Goal: Task Accomplishment & Management: Use online tool/utility

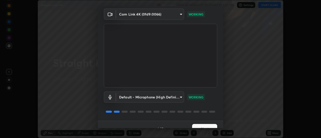
scroll to position [26, 0]
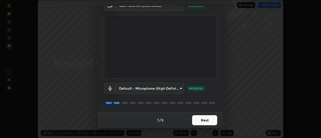
click at [204, 122] on button "Next" at bounding box center [204, 120] width 25 height 10
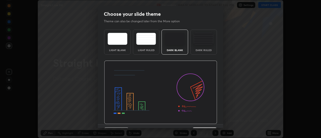
scroll to position [12, 0]
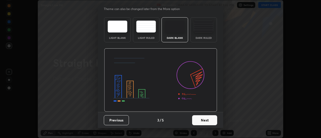
click at [213, 123] on button "Next" at bounding box center [204, 120] width 25 height 10
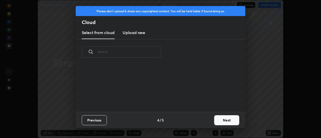
scroll to position [0, 0]
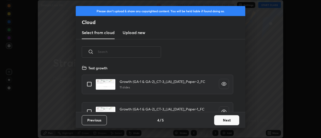
click at [220, 122] on button "Next" at bounding box center [226, 120] width 25 height 10
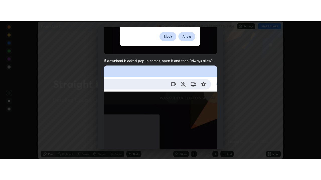
scroll to position [129, 0]
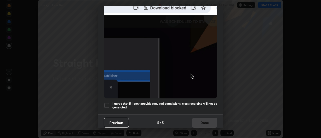
click at [107, 102] on div at bounding box center [107, 105] width 6 height 6
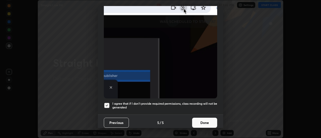
click at [201, 122] on button "Done" at bounding box center [204, 123] width 25 height 10
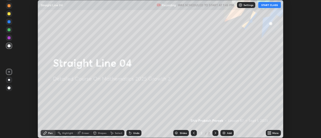
click at [264, 6] on button "START CLASS" at bounding box center [269, 5] width 23 height 6
click at [228, 132] on div "Add" at bounding box center [229, 133] width 5 height 3
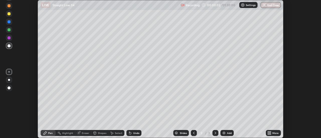
click at [272, 134] on div "More" at bounding box center [273, 133] width 15 height 6
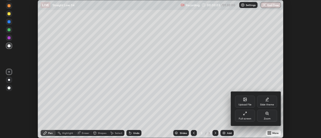
click at [265, 102] on div "Slide theme" at bounding box center [267, 102] width 20 height 12
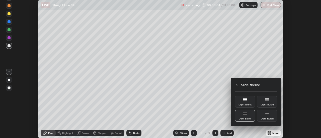
click at [267, 118] on div "Dark Ruled" at bounding box center [267, 119] width 13 height 3
click at [219, 116] on div at bounding box center [160, 69] width 321 height 138
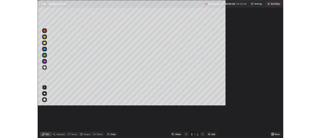
scroll to position [180, 321]
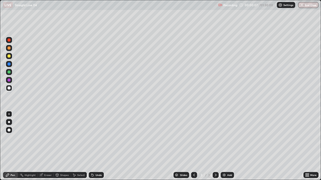
click at [227, 138] on div "Add" at bounding box center [229, 175] width 5 height 3
click at [11, 71] on div at bounding box center [9, 72] width 6 height 6
click at [9, 55] on div at bounding box center [9, 56] width 3 height 3
click at [9, 90] on div at bounding box center [9, 88] width 6 height 6
click at [8, 89] on div at bounding box center [9, 88] width 3 height 3
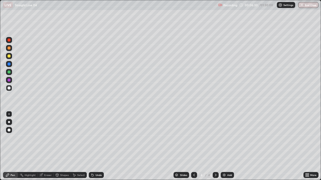
click at [6, 75] on div at bounding box center [9, 72] width 6 height 8
click at [76, 138] on icon at bounding box center [74, 175] width 4 height 4
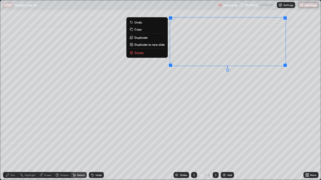
click at [208, 88] on div "0 ° Undo Copy Duplicate Duplicate to new slide Delete" at bounding box center [160, 90] width 320 height 180
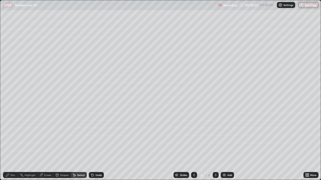
click at [15, 138] on div "Pen" at bounding box center [13, 175] width 5 height 3
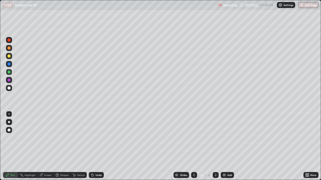
click at [226, 138] on div "Add" at bounding box center [227, 175] width 13 height 6
click at [96, 138] on div "Undo" at bounding box center [98, 175] width 6 height 3
click at [95, 138] on div "Undo" at bounding box center [96, 175] width 15 height 6
click at [229, 138] on div "Add" at bounding box center [227, 175] width 13 height 6
click at [10, 49] on div at bounding box center [9, 48] width 6 height 6
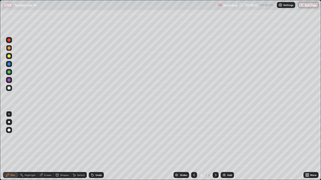
click at [9, 88] on div at bounding box center [9, 88] width 3 height 3
click at [97, 138] on div "Undo" at bounding box center [98, 175] width 6 height 3
click at [96, 138] on div "Undo" at bounding box center [98, 175] width 6 height 3
click at [97, 138] on div "Undo" at bounding box center [96, 175] width 15 height 6
click at [225, 138] on div "Add" at bounding box center [227, 175] width 13 height 6
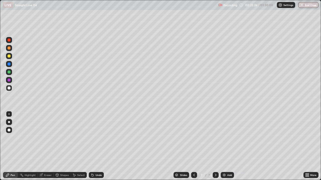
click at [9, 49] on div at bounding box center [9, 48] width 3 height 3
click at [9, 87] on div at bounding box center [9, 88] width 3 height 3
click at [10, 56] on div at bounding box center [9, 56] width 3 height 3
click at [225, 138] on img at bounding box center [224, 175] width 4 height 4
click at [97, 138] on div "Undo" at bounding box center [98, 175] width 6 height 3
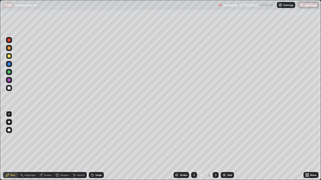
click at [98, 138] on div "Undo" at bounding box center [98, 175] width 6 height 3
click at [100, 138] on div "Undo" at bounding box center [98, 175] width 6 height 3
click at [101, 138] on div "Undo" at bounding box center [96, 175] width 15 height 6
click at [100, 138] on div "Undo" at bounding box center [96, 175] width 15 height 6
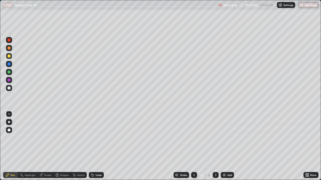
click at [100, 138] on div "Undo" at bounding box center [96, 175] width 15 height 6
click at [99, 138] on div "Undo" at bounding box center [96, 175] width 15 height 6
click at [100, 138] on div "Undo" at bounding box center [96, 175] width 15 height 6
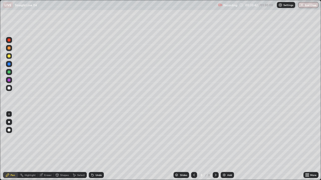
click at [100, 138] on div "Undo" at bounding box center [96, 175] width 15 height 6
click at [47, 138] on div "Eraser" at bounding box center [48, 175] width 8 height 3
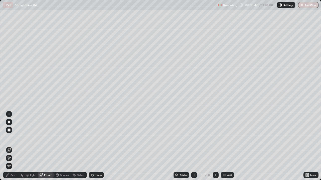
click at [11, 138] on div "Pen" at bounding box center [13, 175] width 5 height 3
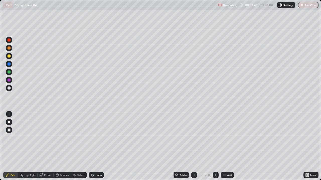
click at [95, 138] on div "Undo" at bounding box center [96, 175] width 15 height 6
click at [229, 138] on div "Add" at bounding box center [229, 175] width 5 height 3
click at [9, 88] on div at bounding box center [9, 88] width 3 height 3
click at [9, 57] on div at bounding box center [9, 56] width 3 height 3
click at [9, 88] on div at bounding box center [9, 88] width 3 height 3
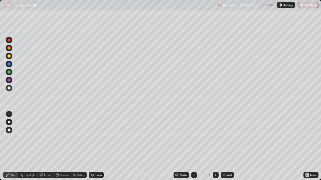
click at [10, 80] on div at bounding box center [9, 80] width 3 height 3
click at [95, 138] on div "Undo" at bounding box center [96, 175] width 15 height 6
click at [95, 138] on div "Undo" at bounding box center [98, 175] width 6 height 3
click at [94, 138] on div "Undo" at bounding box center [96, 175] width 15 height 6
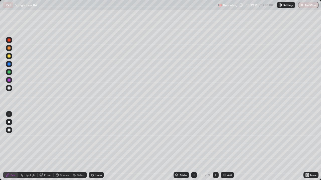
click at [94, 138] on icon at bounding box center [92, 175] width 4 height 4
click at [93, 138] on icon at bounding box center [92, 175] width 4 height 4
click at [78, 138] on div "Select" at bounding box center [81, 175] width 8 height 3
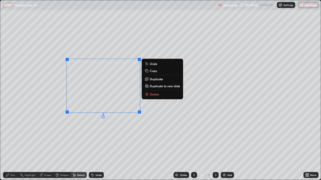
click at [88, 138] on div "0 ° Undo Copy Duplicate Duplicate to new slide Delete" at bounding box center [160, 90] width 320 height 180
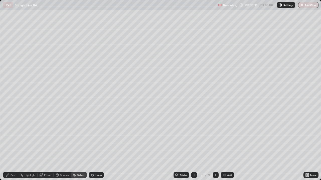
click at [12, 138] on div "Pen" at bounding box center [13, 175] width 5 height 3
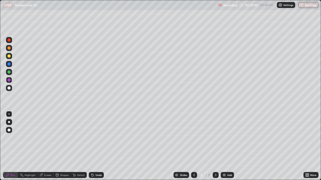
click at [307, 138] on icon at bounding box center [307, 175] width 4 height 4
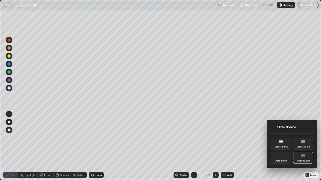
click at [272, 127] on icon at bounding box center [273, 127] width 4 height 4
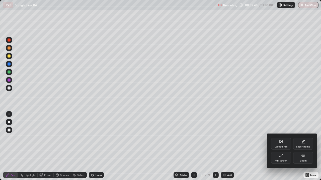
click at [280, 138] on div "Full screen" at bounding box center [281, 158] width 20 height 12
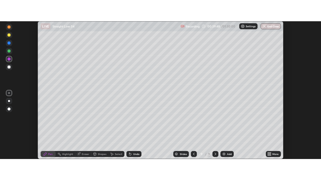
scroll to position [24920, 24738]
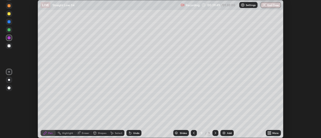
click at [274, 133] on div "More" at bounding box center [275, 133] width 6 height 3
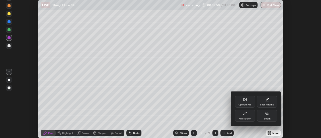
click at [245, 115] on icon at bounding box center [245, 114] width 4 height 4
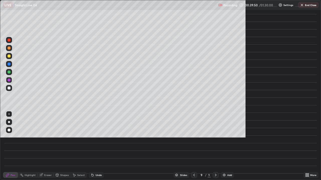
scroll to position [180, 321]
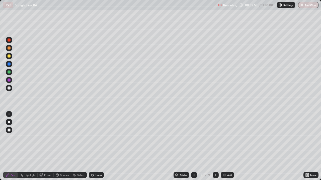
click at [9, 72] on div at bounding box center [9, 72] width 3 height 3
click at [9, 58] on div at bounding box center [9, 56] width 6 height 6
click at [69, 138] on div "Shapes" at bounding box center [62, 175] width 17 height 6
click at [32, 138] on div "Highlight" at bounding box center [30, 175] width 11 height 3
click at [12, 138] on div "Pen" at bounding box center [13, 175] width 5 height 3
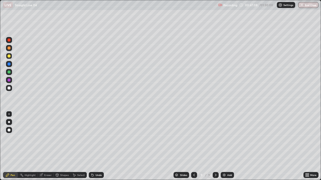
click at [59, 138] on div "Shapes" at bounding box center [62, 175] width 17 height 6
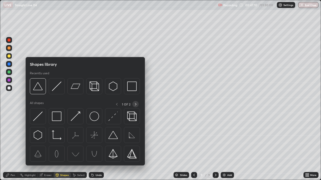
click at [135, 104] on icon at bounding box center [136, 104] width 4 height 4
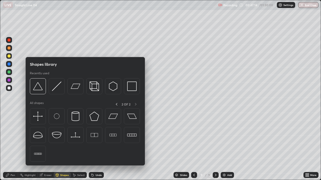
click at [26, 137] on div "Shapes library Recently used All shapes 2 OF 2" at bounding box center [85, 111] width 119 height 109
click at [64, 138] on div "Shapes" at bounding box center [64, 175] width 9 height 3
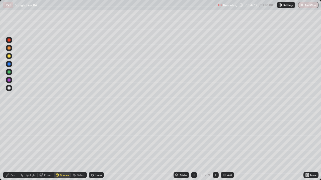
click at [9, 138] on div "Pen" at bounding box center [10, 175] width 15 height 6
click at [225, 138] on img at bounding box center [224, 175] width 4 height 4
click at [8, 73] on div at bounding box center [9, 72] width 3 height 3
click at [98, 138] on div "Undo" at bounding box center [98, 175] width 6 height 3
click at [227, 138] on div "Add" at bounding box center [227, 175] width 13 height 6
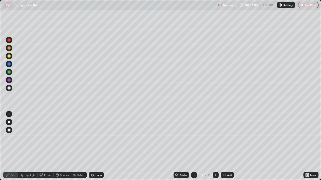
click at [9, 57] on div at bounding box center [9, 56] width 3 height 3
click at [61, 138] on div "Shapes" at bounding box center [64, 175] width 9 height 3
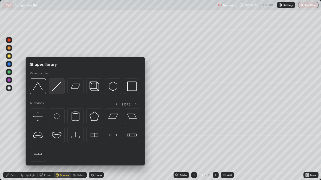
click at [59, 90] on img at bounding box center [57, 87] width 10 height 10
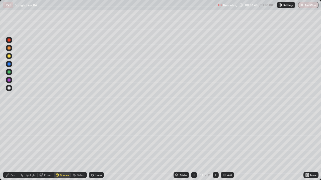
click at [8, 89] on div at bounding box center [9, 88] width 3 height 3
click at [97, 138] on div "Undo" at bounding box center [98, 175] width 6 height 3
click at [11, 138] on div "Pen" at bounding box center [13, 175] width 5 height 3
click at [98, 138] on div "Undo" at bounding box center [98, 175] width 6 height 3
click at [94, 138] on div "Undo" at bounding box center [96, 175] width 15 height 6
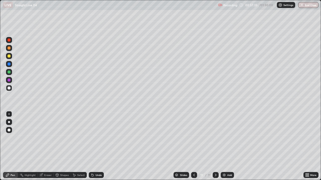
click at [92, 138] on div "Undo" at bounding box center [96, 175] width 15 height 6
click at [92, 138] on icon at bounding box center [92, 176] width 2 height 2
click at [97, 138] on div "Undo" at bounding box center [98, 175] width 6 height 3
click at [96, 138] on div "Undo" at bounding box center [98, 175] width 6 height 3
click at [97, 138] on div "Undo" at bounding box center [98, 175] width 6 height 3
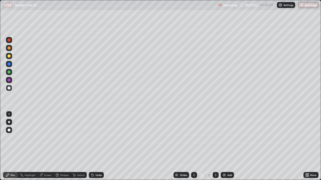
click at [97, 138] on div "Undo" at bounding box center [98, 175] width 6 height 3
click at [9, 56] on div at bounding box center [9, 56] width 3 height 3
click at [11, 73] on div at bounding box center [9, 72] width 6 height 6
click at [95, 138] on div "Undo" at bounding box center [96, 175] width 15 height 6
click at [12, 40] on div at bounding box center [9, 40] width 6 height 6
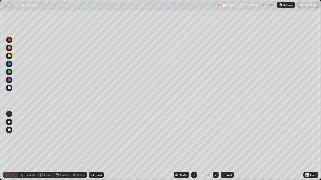
click at [227, 138] on div "Add" at bounding box center [229, 175] width 5 height 3
click at [193, 138] on icon at bounding box center [194, 175] width 4 height 4
click at [216, 138] on icon at bounding box center [215, 175] width 4 height 4
click at [9, 88] on div at bounding box center [9, 88] width 3 height 3
click at [93, 138] on icon at bounding box center [92, 175] width 4 height 4
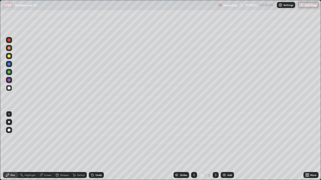
click at [9, 73] on div at bounding box center [9, 72] width 3 height 3
click at [10, 41] on div at bounding box center [9, 40] width 6 height 6
click at [228, 138] on div "Add" at bounding box center [229, 175] width 5 height 3
click at [93, 138] on icon at bounding box center [92, 175] width 4 height 4
click at [94, 138] on div "Undo" at bounding box center [96, 175] width 15 height 6
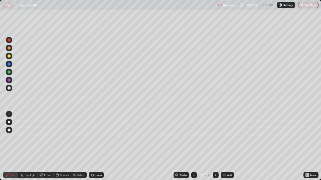
click at [98, 138] on div "Undo" at bounding box center [98, 175] width 6 height 3
click at [99, 138] on div "Undo" at bounding box center [98, 175] width 6 height 3
click at [10, 89] on div at bounding box center [9, 88] width 3 height 3
click at [95, 138] on div "Undo" at bounding box center [98, 175] width 6 height 3
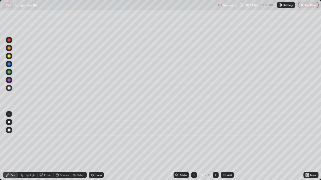
click at [95, 138] on div "Undo" at bounding box center [96, 175] width 15 height 6
click at [48, 138] on div "Eraser" at bounding box center [48, 175] width 8 height 3
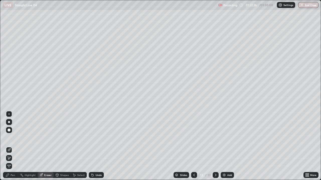
click at [96, 138] on div "Undo" at bounding box center [98, 175] width 6 height 3
click at [97, 138] on div "Undo" at bounding box center [98, 175] width 6 height 3
click at [13, 138] on div "Pen" at bounding box center [10, 175] width 15 height 6
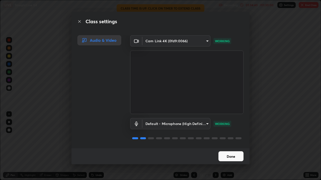
click at [235, 138] on button "Done" at bounding box center [230, 157] width 25 height 10
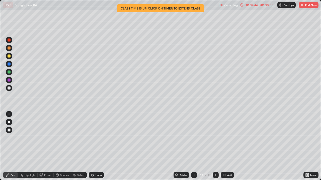
click at [308, 6] on button "End Class" at bounding box center [308, 5] width 20 height 6
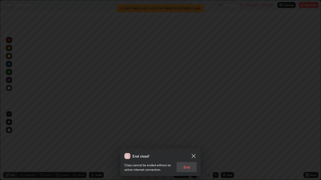
click at [191, 138] on div "Class cannot be ended without an active internet connection. End" at bounding box center [160, 165] width 72 height 13
click at [192, 138] on icon at bounding box center [193, 156] width 6 height 6
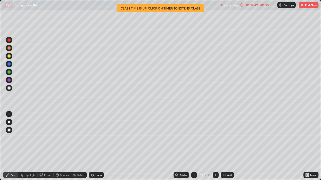
click at [304, 6] on button "End Class" at bounding box center [308, 5] width 20 height 6
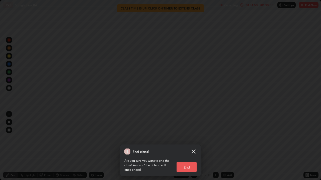
click at [189, 138] on button "End" at bounding box center [186, 167] width 20 height 10
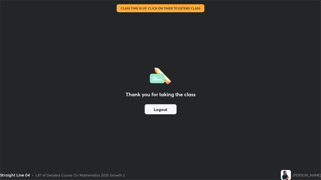
click at [171, 110] on button "Logout" at bounding box center [161, 109] width 32 height 10
